Goal: Task Accomplishment & Management: Use online tool/utility

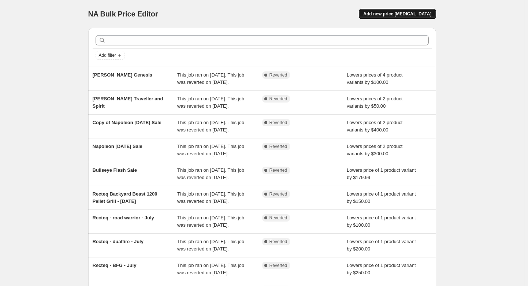
click at [396, 12] on span "Add new price [MEDICAL_DATA]" at bounding box center [397, 14] width 68 height 6
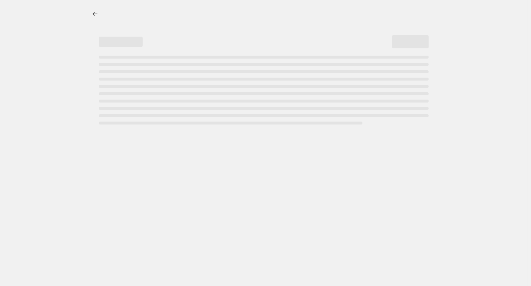
select select "percentage"
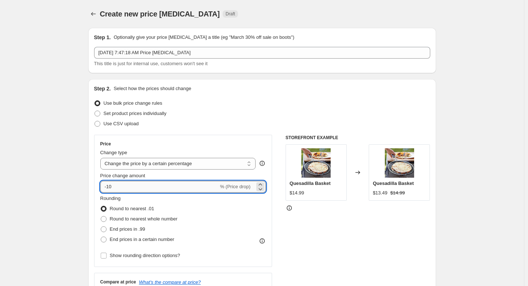
click at [111, 185] on input "-10" at bounding box center [159, 187] width 118 height 12
type input "-20"
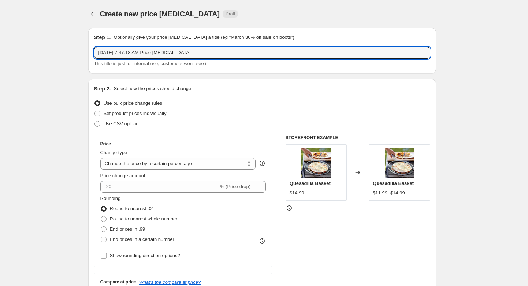
drag, startPoint x: 199, startPoint y: 53, endPoint x: 90, endPoint y: 49, distance: 109.1
click at [91, 49] on div "Step 1. Optionally give your price [MEDICAL_DATA] a title (eg "March 30% off sa…" at bounding box center [262, 50] width 348 height 45
type input "Floating Luxuries Oct Flash Sale"
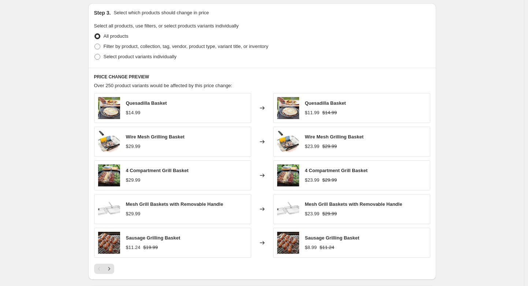
scroll to position [366, 0]
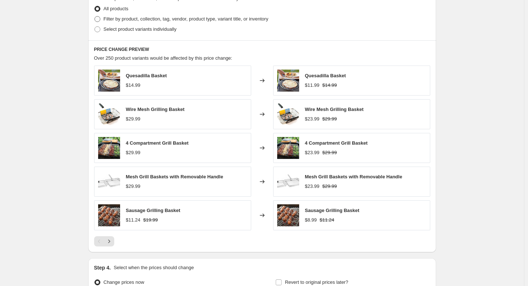
click at [100, 19] on span at bounding box center [97, 19] width 6 height 6
click at [95, 16] on input "Filter by product, collection, tag, vendor, product type, variant title, or inv…" at bounding box center [94, 16] width 0 height 0
radio input "true"
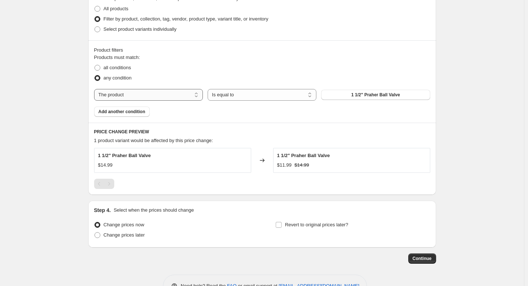
click at [201, 95] on select "The product The product's collection The product's tag The product's vendor The…" at bounding box center [148, 95] width 109 height 12
select select "vendor"
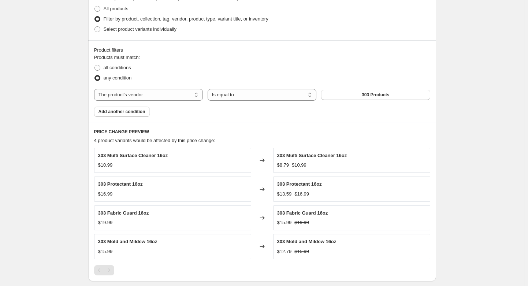
click at [359, 96] on button "303 Products" at bounding box center [375, 95] width 109 height 10
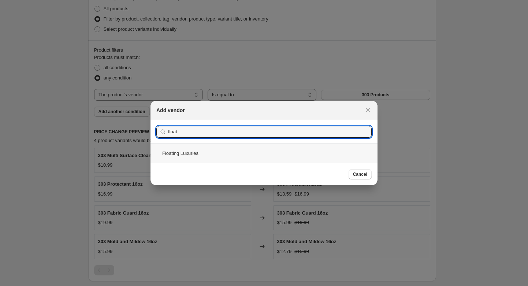
type input "float"
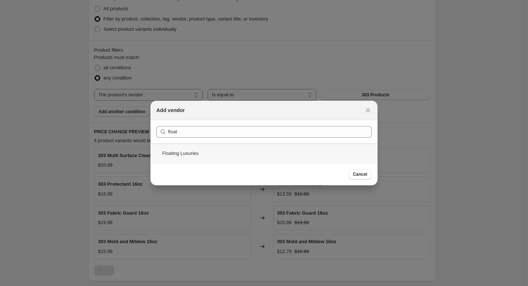
click at [180, 151] on div "Floating Luxuries" at bounding box center [263, 152] width 227 height 19
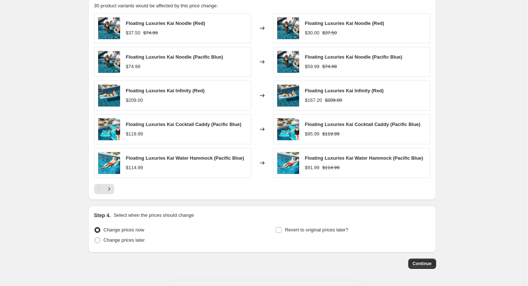
scroll to position [528, 0]
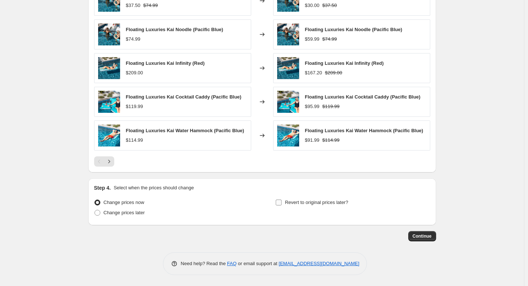
click at [281, 203] on input "Revert to original prices later?" at bounding box center [279, 202] width 6 height 6
checkbox input "true"
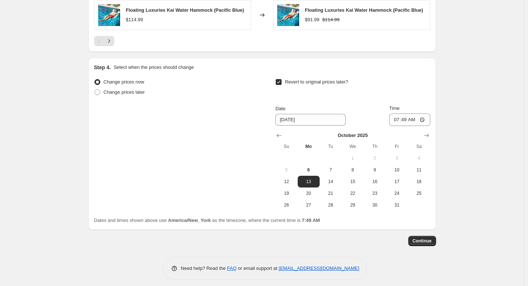
scroll to position [654, 0]
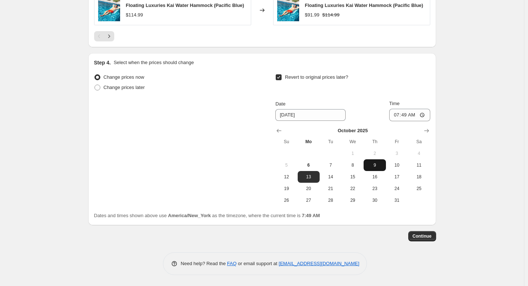
click at [379, 165] on span "9" at bounding box center [374, 165] width 16 height 6
type input "[DATE]"
click at [398, 115] on input "07:49" at bounding box center [409, 115] width 41 height 12
type input "23:59"
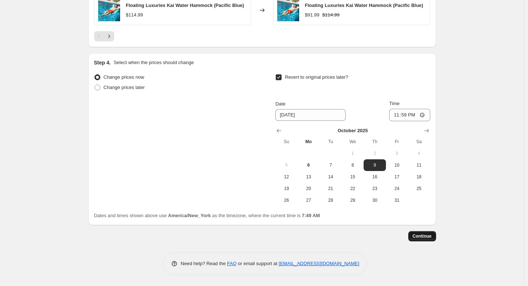
click at [429, 234] on span "Continue" at bounding box center [421, 236] width 19 height 6
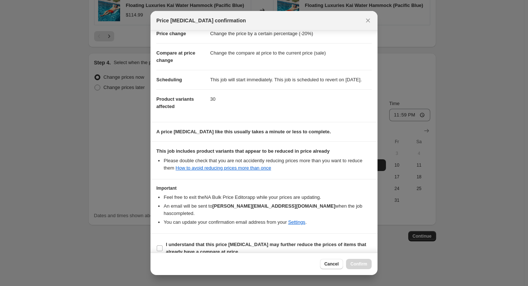
scroll to position [30, 0]
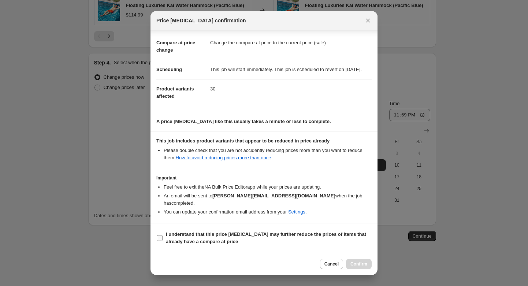
click at [161, 239] on input "I understand that this price [MEDICAL_DATA] may further reduce the prices of it…" at bounding box center [160, 238] width 6 height 6
checkbox input "true"
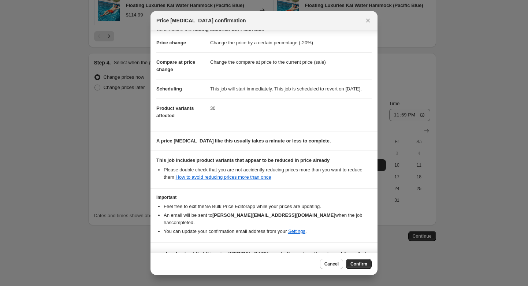
scroll to position [0, 0]
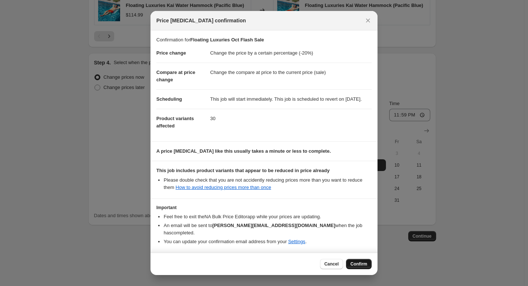
click at [356, 263] on span "Confirm" at bounding box center [358, 264] width 17 height 6
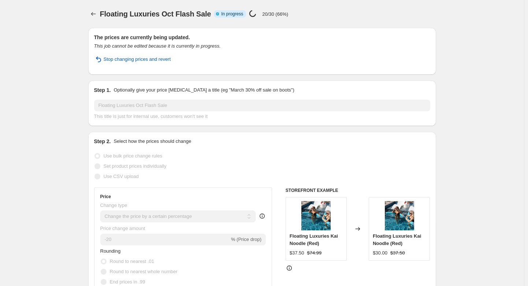
select select "percentage"
select select "vendor"
